Goal: Task Accomplishment & Management: Use online tool/utility

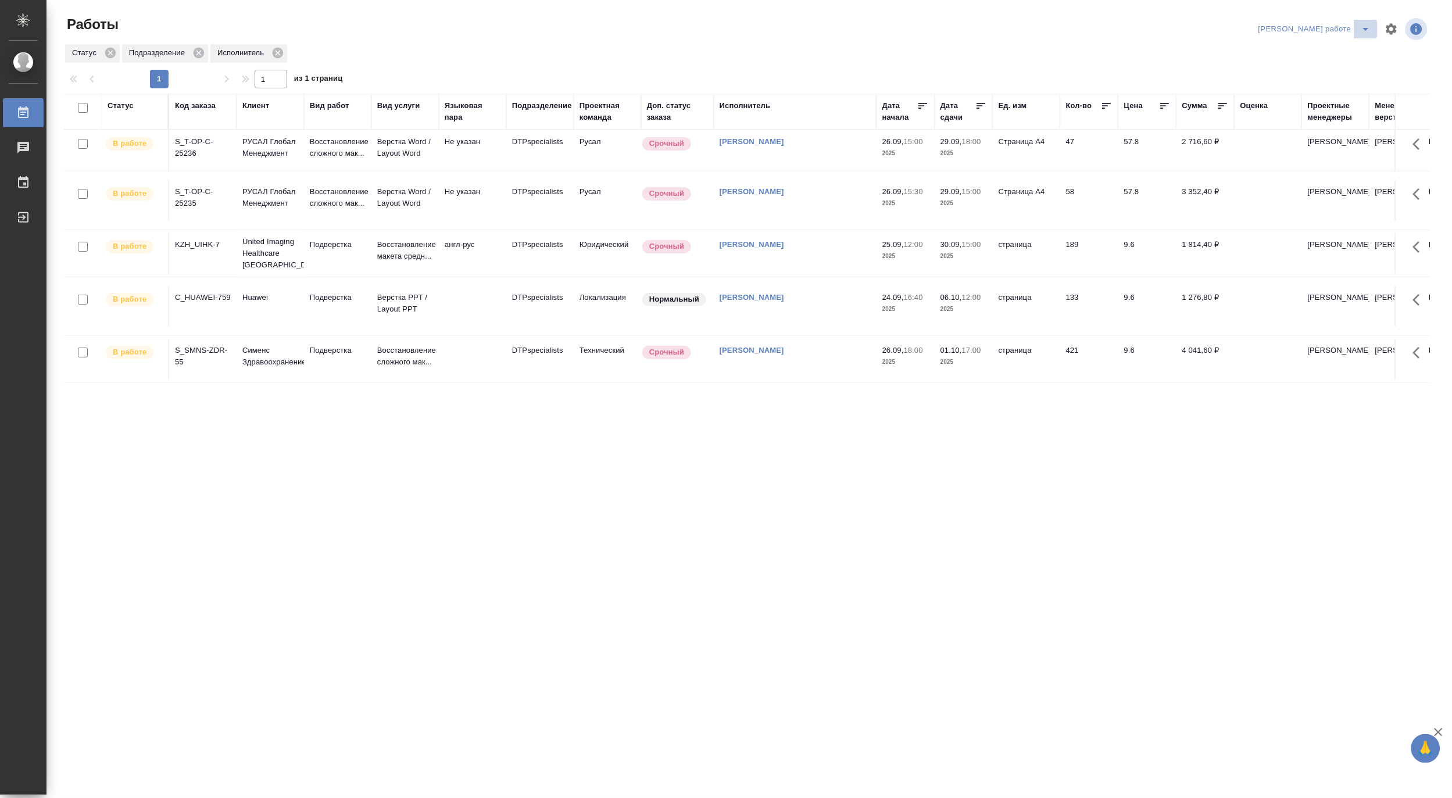
click at [1368, 25] on icon "split button" at bounding box center [1366, 29] width 14 height 14
click at [1353, 67] on li "[PERSON_NAME]" at bounding box center [1325, 71] width 105 height 19
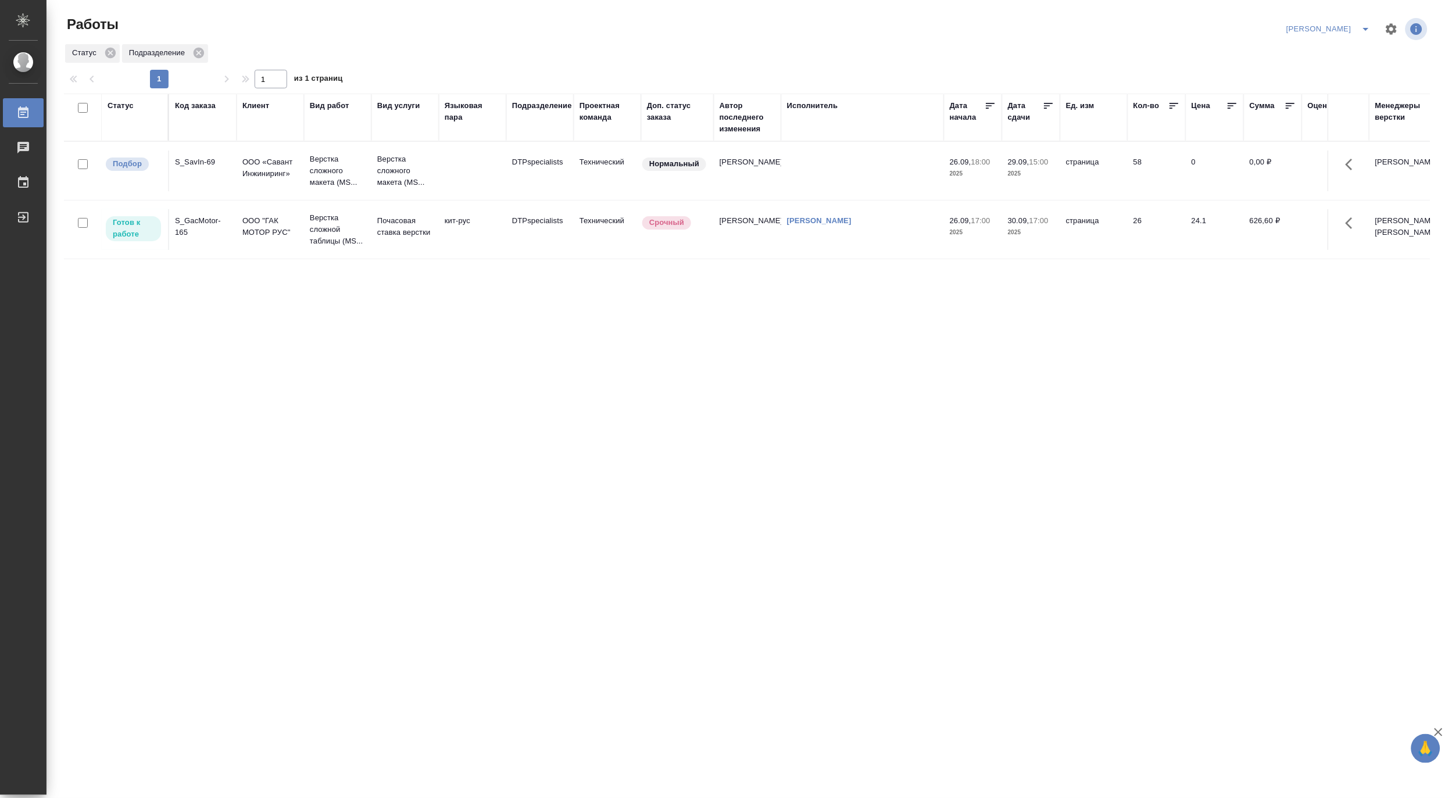
click at [617, 378] on div "Статус Код заказа Клиент Вид работ Вид услуги Языковая пара Подразделение Проек…" at bounding box center [747, 303] width 1366 height 419
click at [334, 229] on p "Верстка сложной таблицы (MS..." at bounding box center [338, 229] width 56 height 35
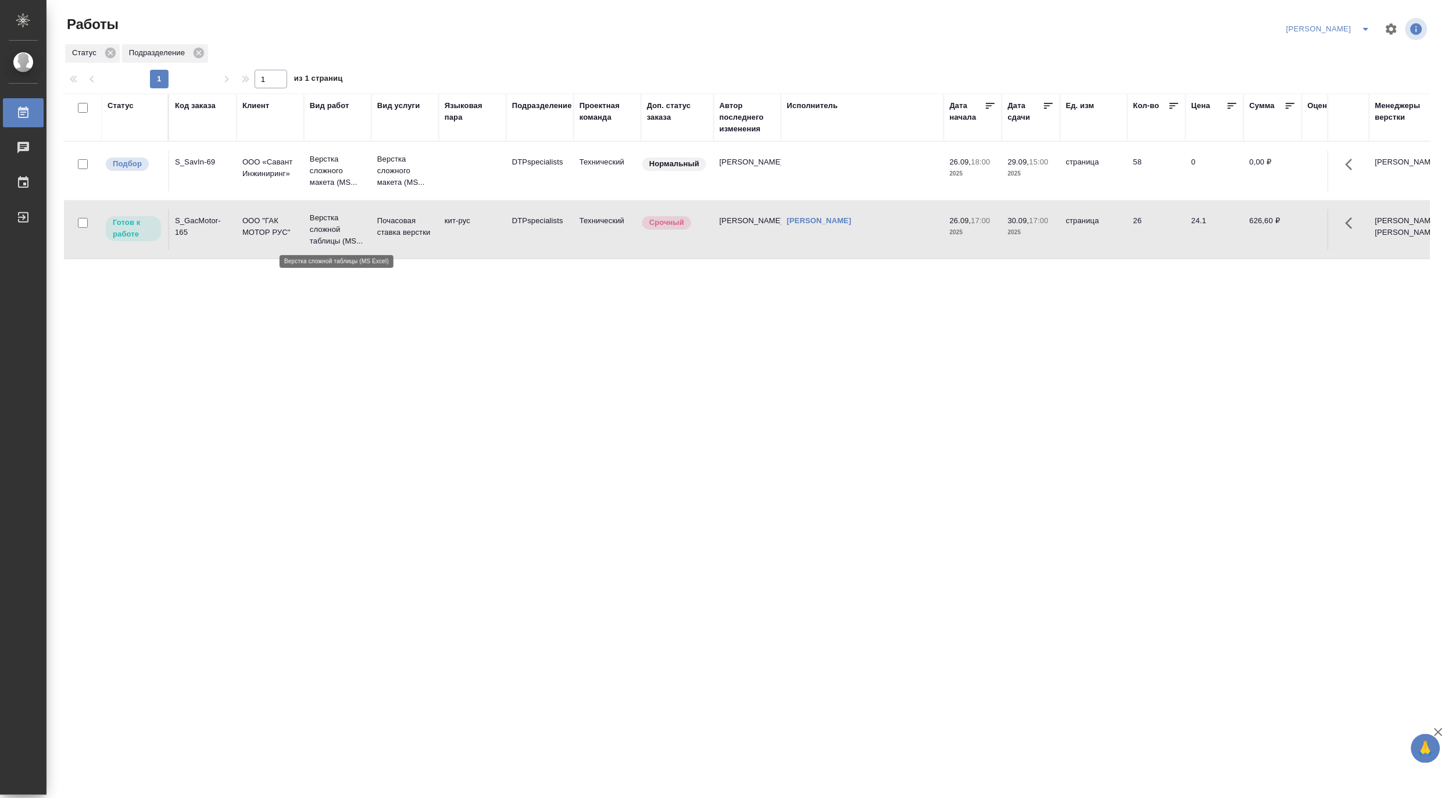
click at [334, 229] on p "Верстка сложной таблицы (MS..." at bounding box center [338, 229] width 56 height 35
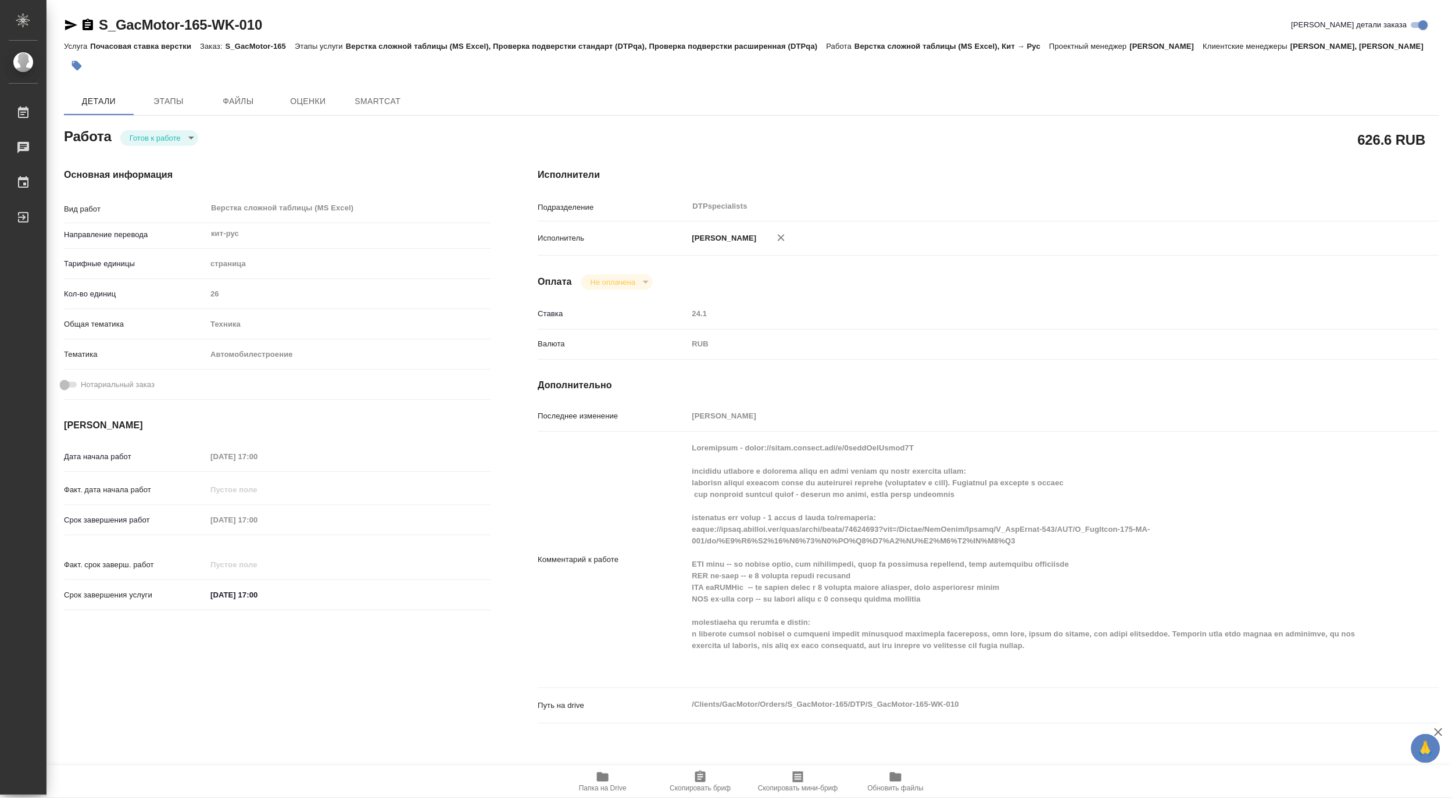
type textarea "x"
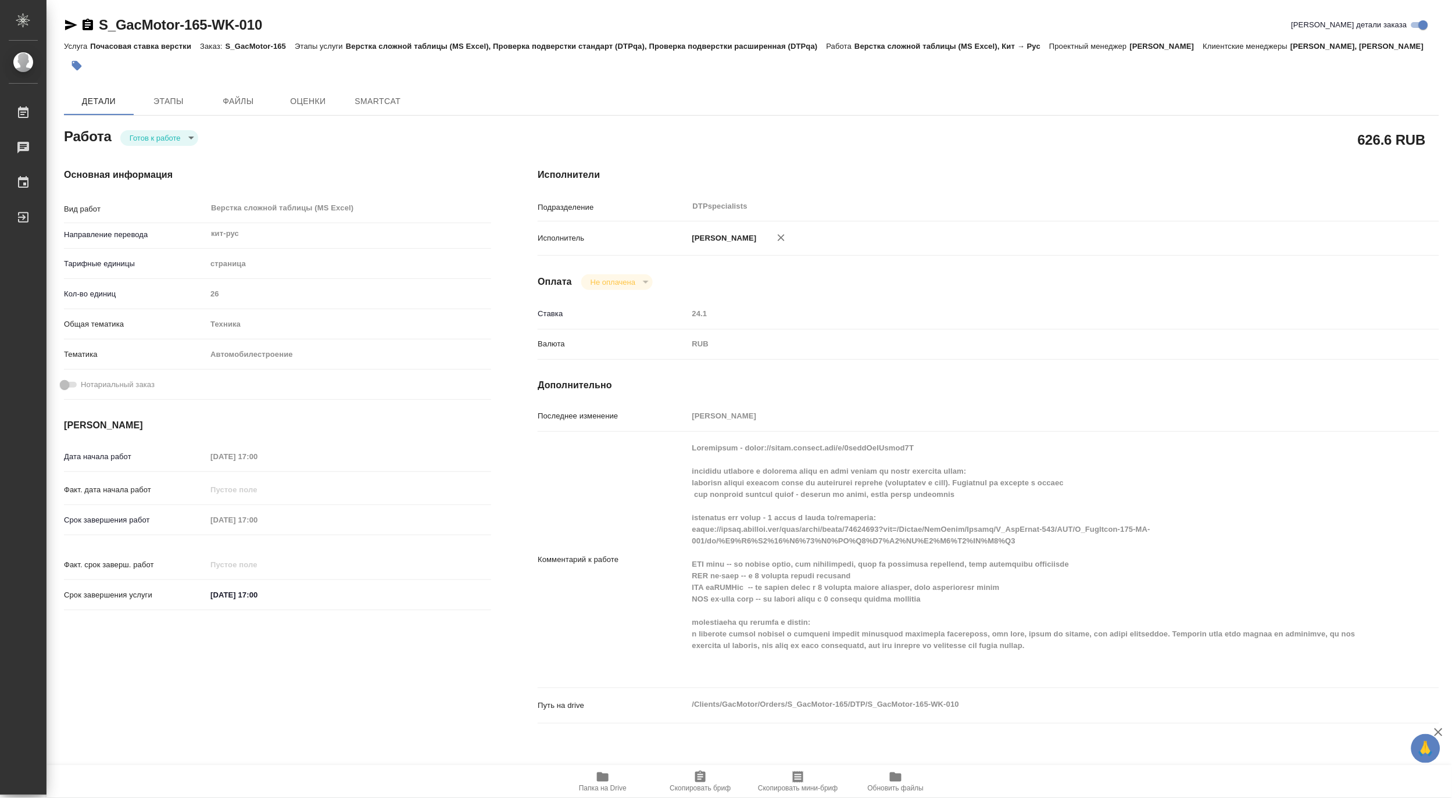
type textarea "x"
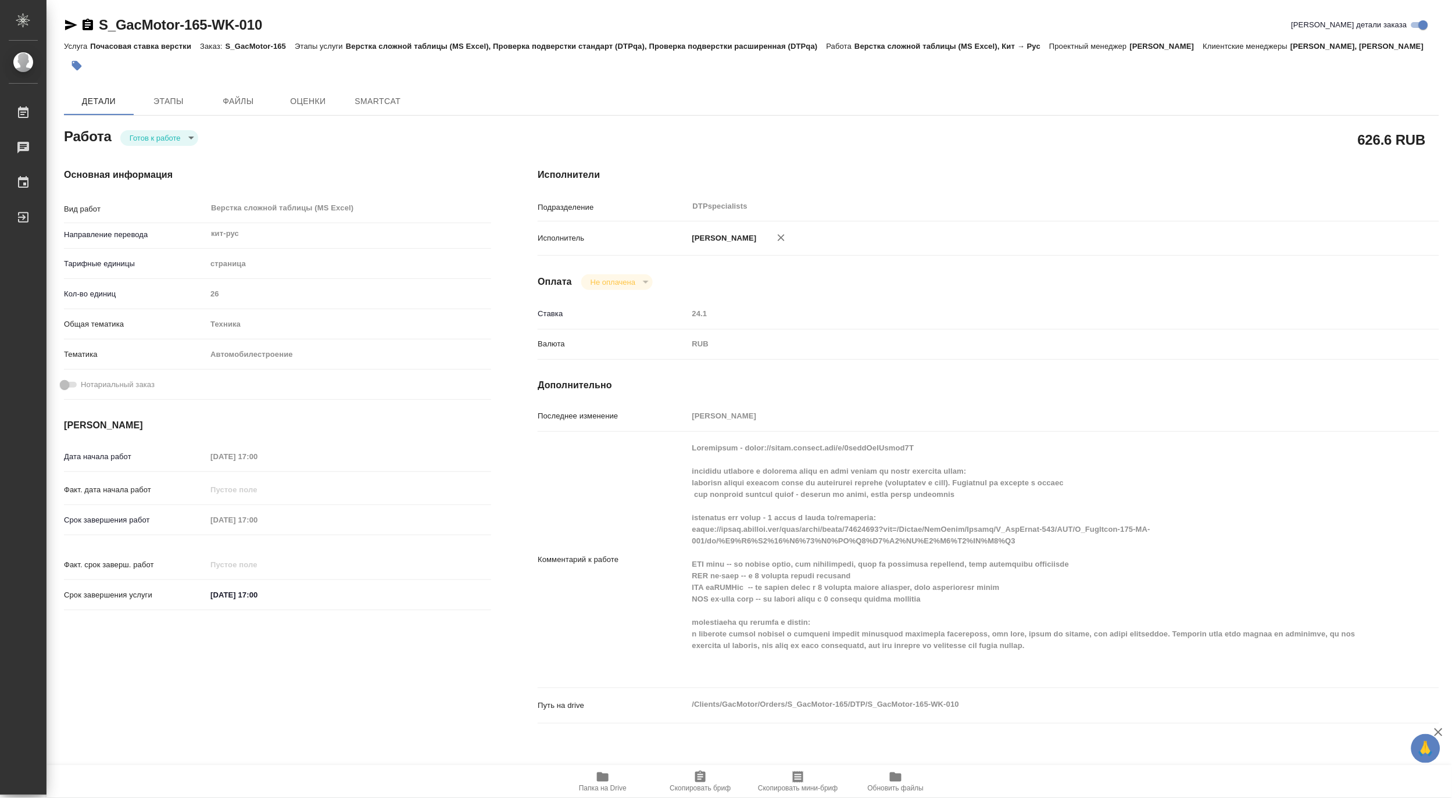
type textarea "x"
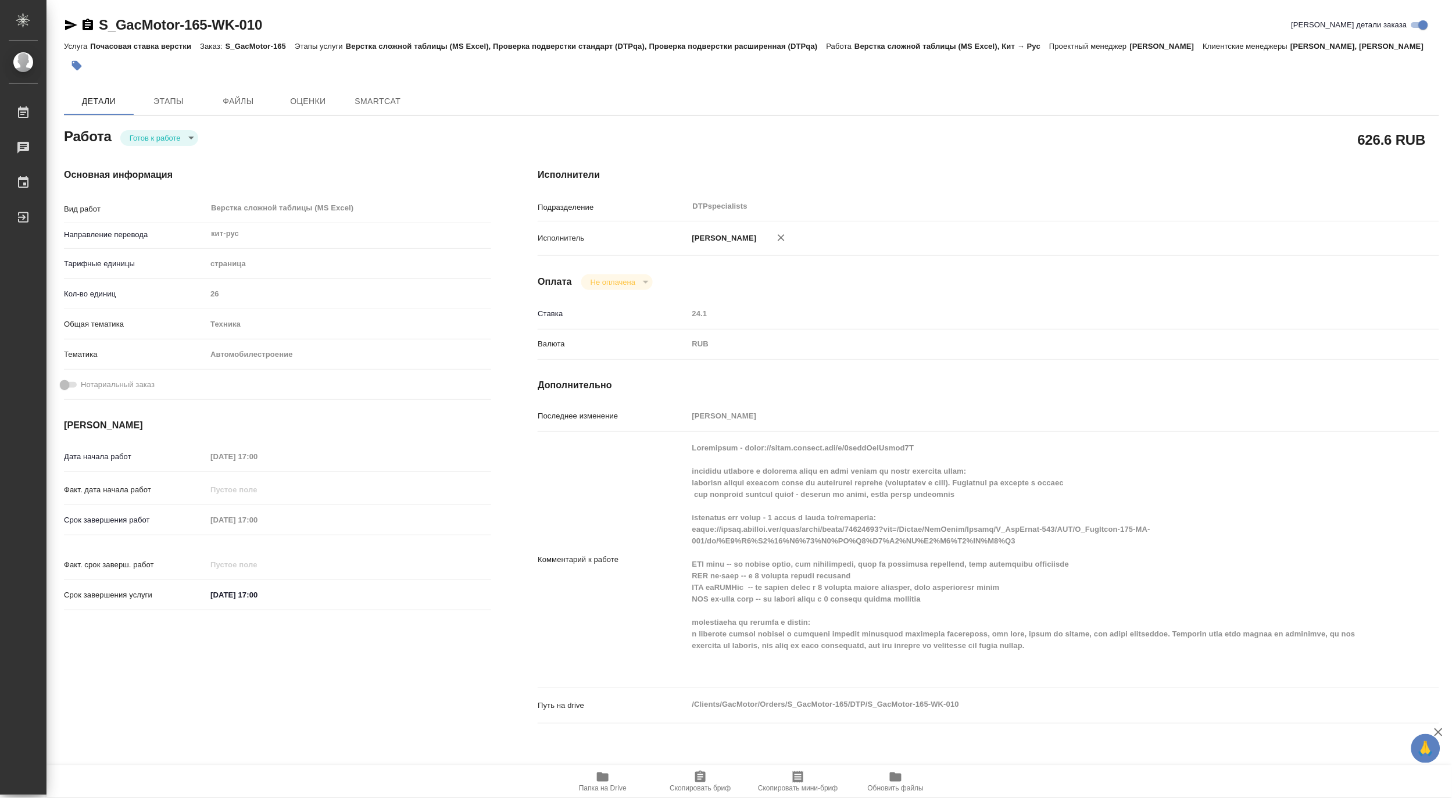
type textarea "x"
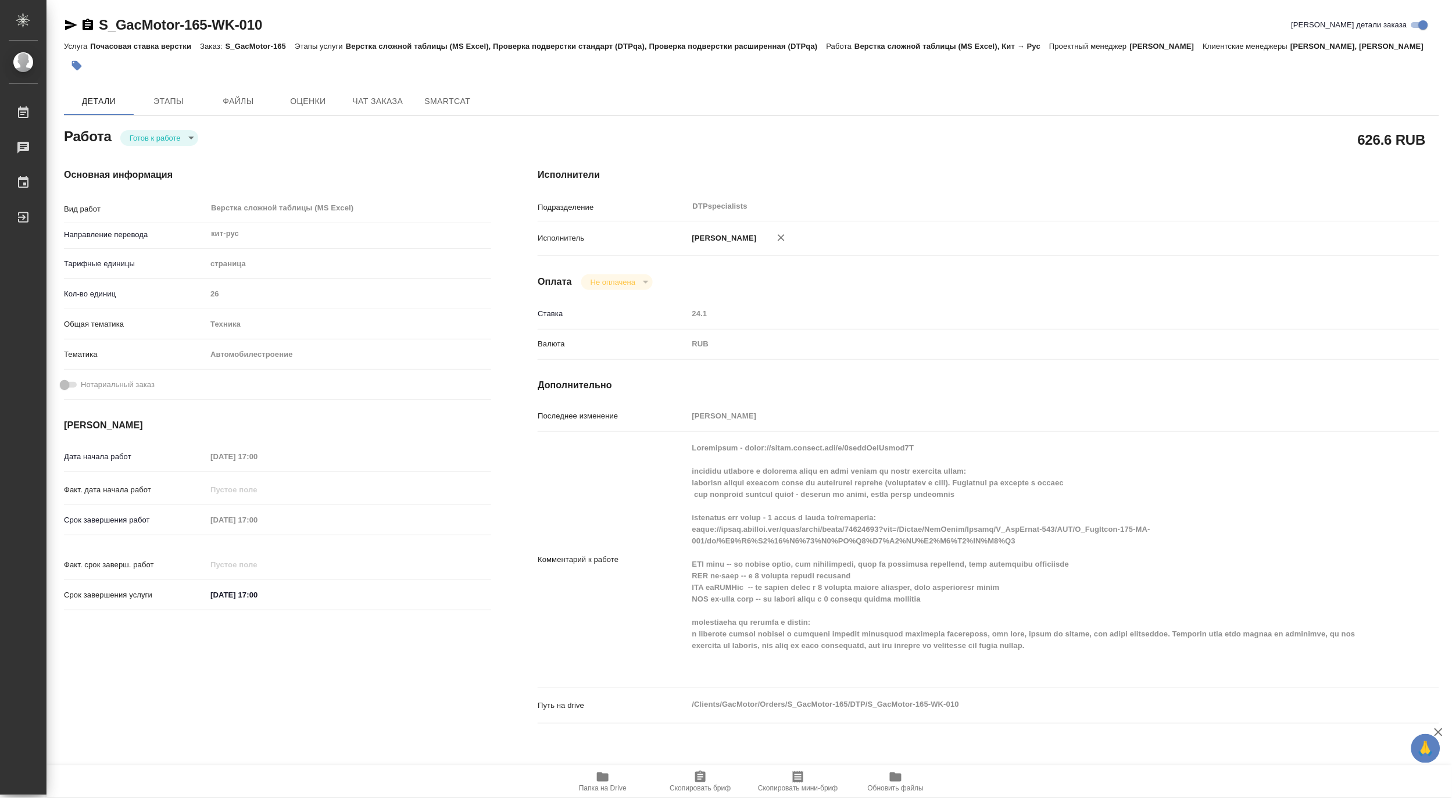
type textarea "x"
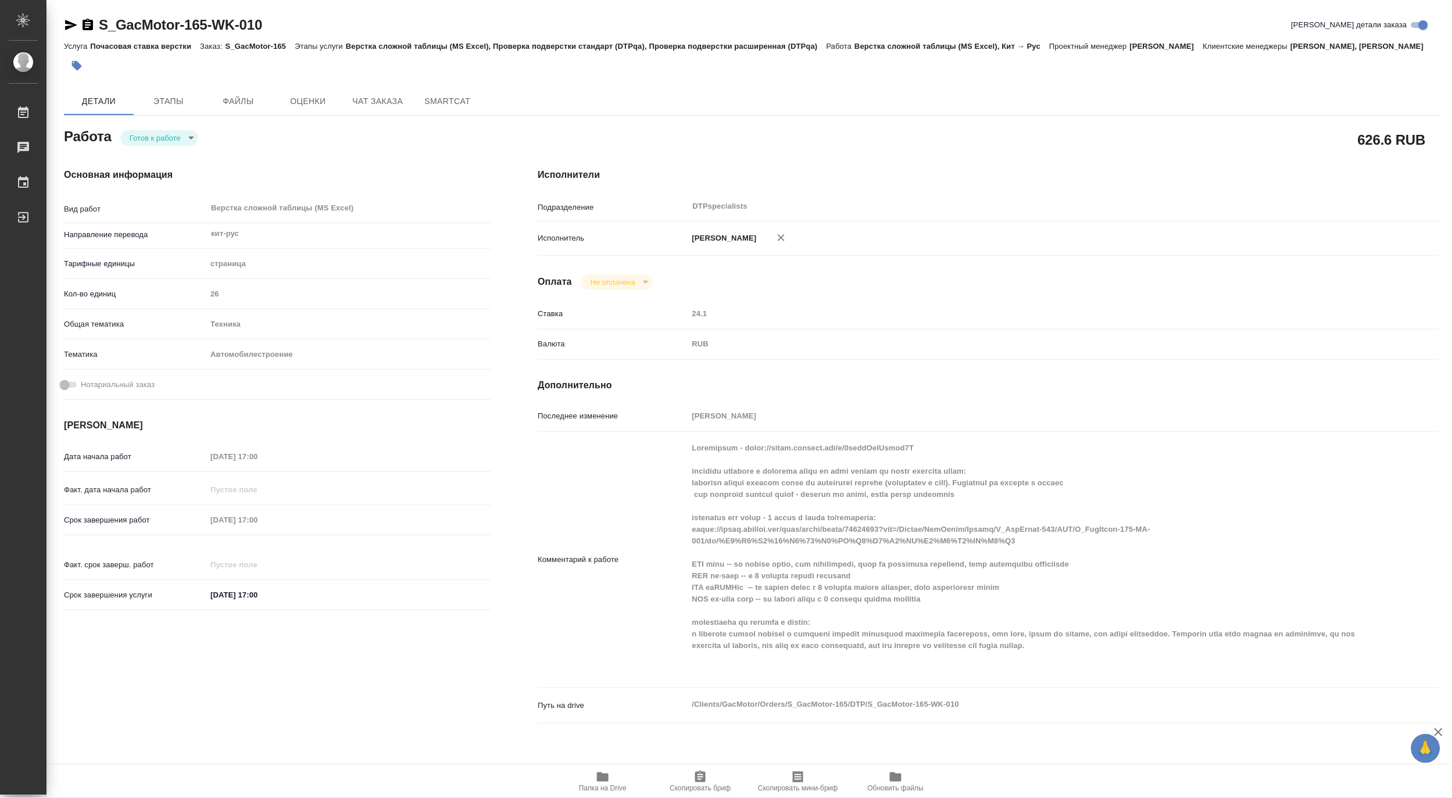
type textarea "x"
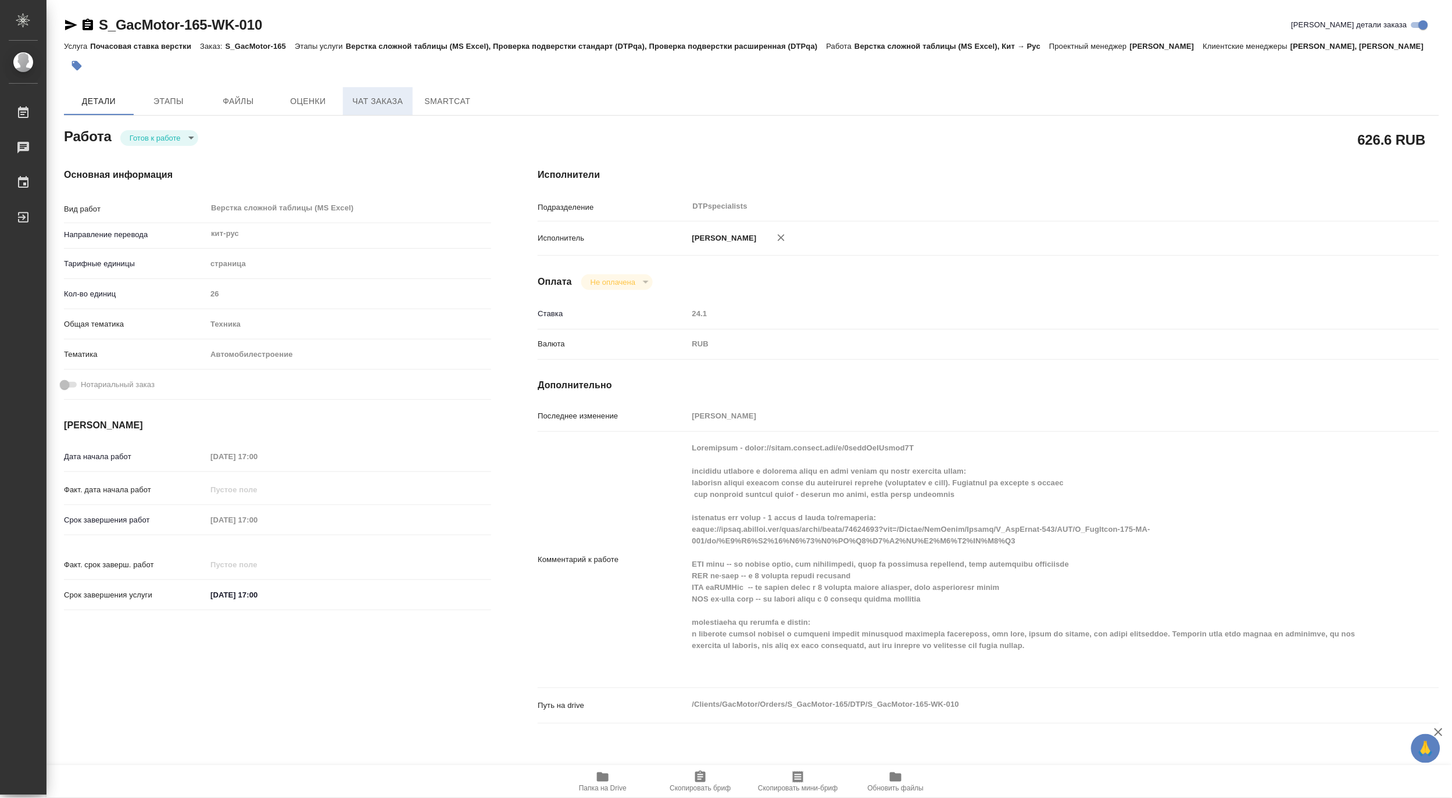
click at [364, 109] on span "Чат заказа" at bounding box center [378, 101] width 56 height 15
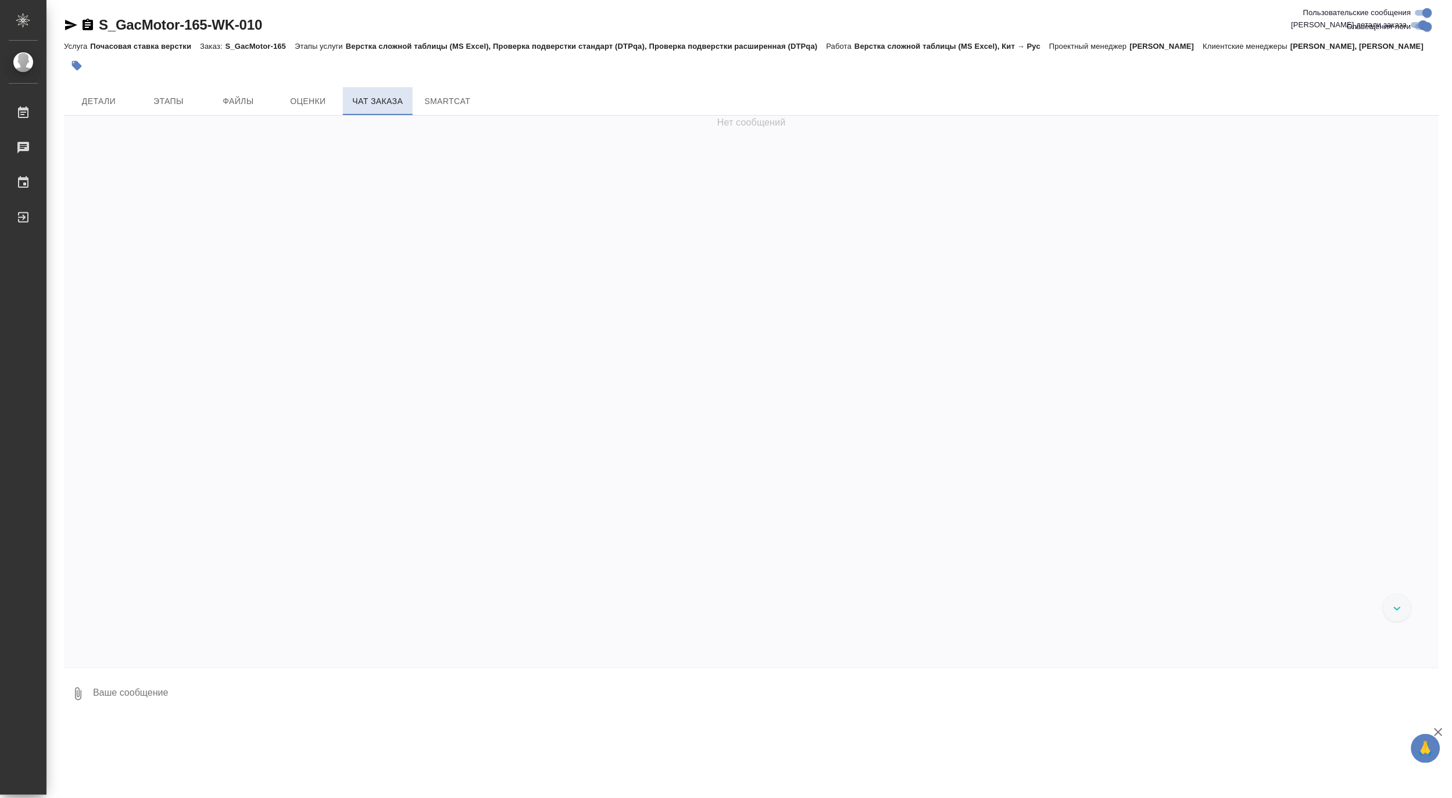
scroll to position [24239, 0]
